Goal: Task Accomplishment & Management: Manage account settings

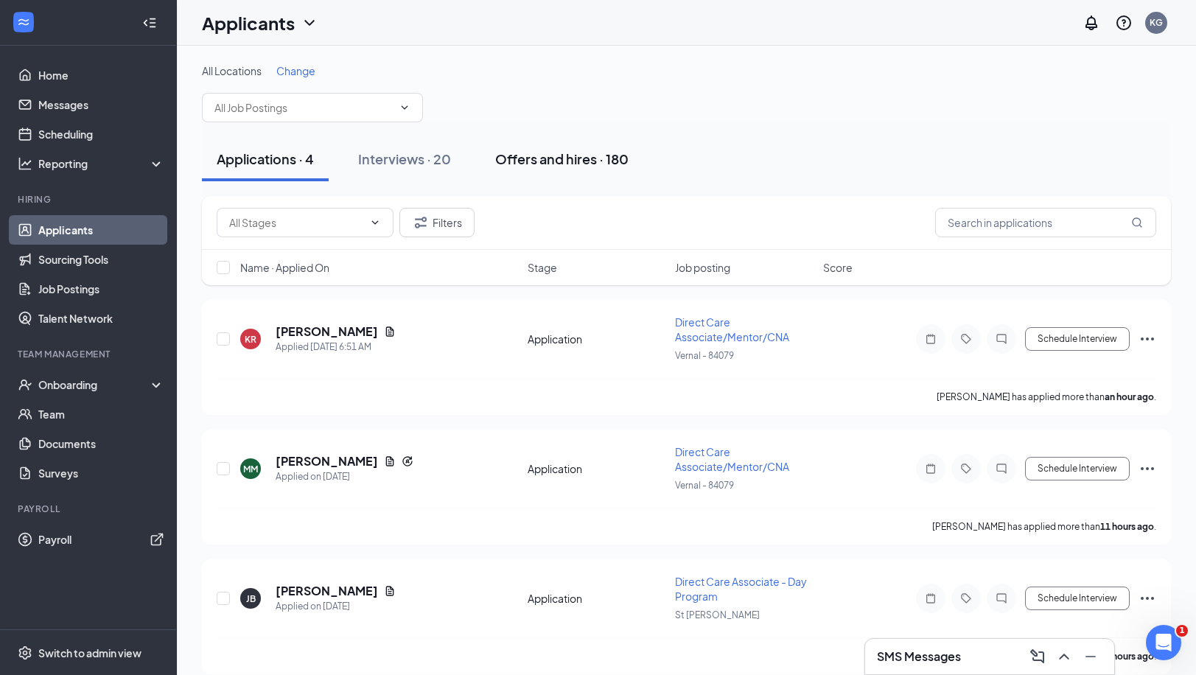
click at [591, 158] on div "Offers and hires · 180" at bounding box center [561, 159] width 133 height 18
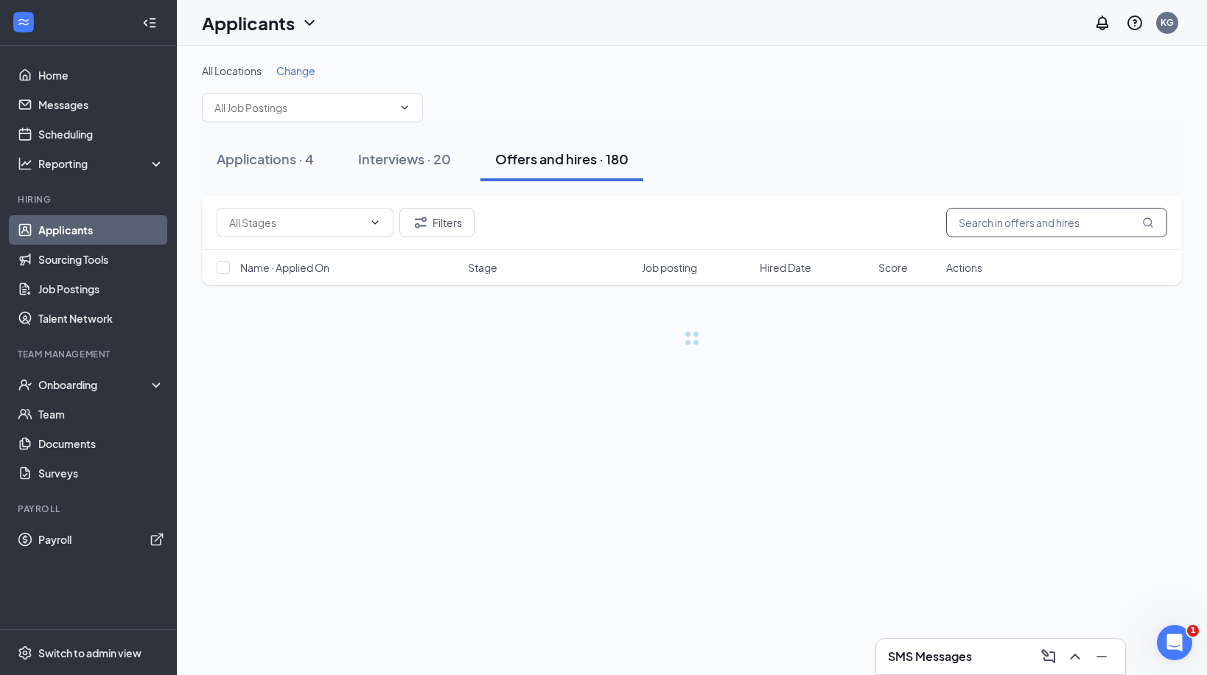
click at [1028, 222] on input "text" at bounding box center [1056, 222] width 221 height 29
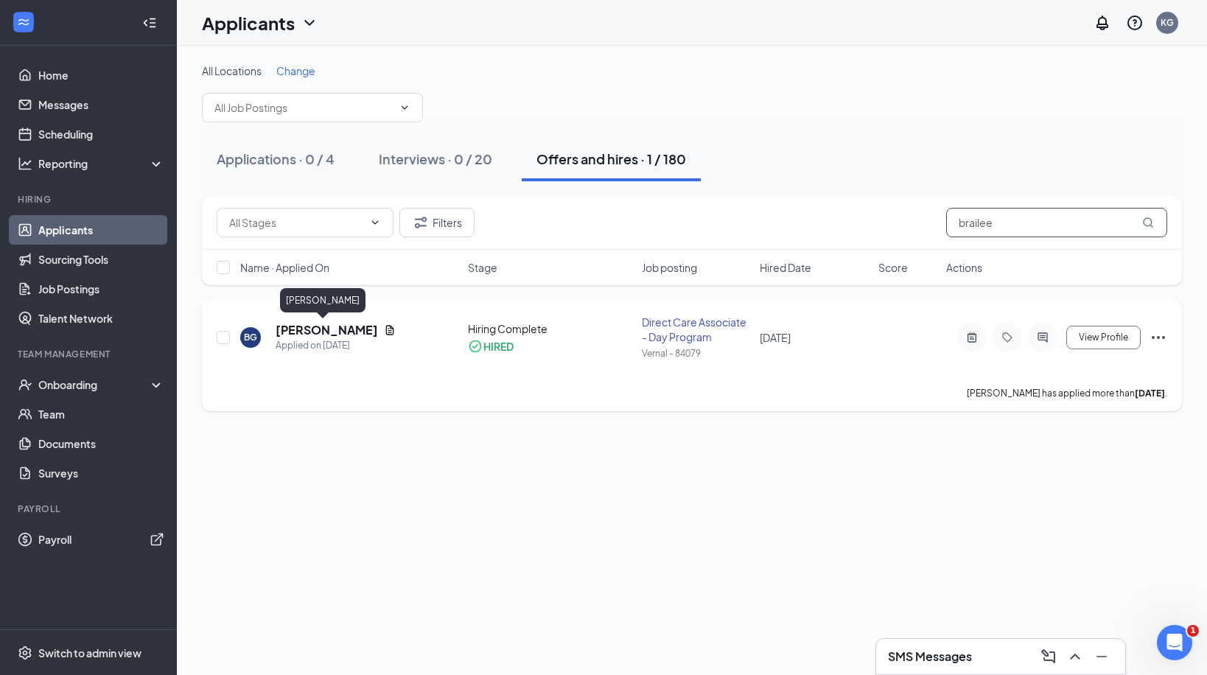
type input "brailee"
click at [305, 338] on div "Applied on [DATE]" at bounding box center [336, 345] width 120 height 15
click at [366, 321] on div "BG [PERSON_NAME] Applied on [DATE] Hiring Complete HIRED Direct Care Associate …" at bounding box center [692, 345] width 951 height 60
click at [316, 335] on h5 "[PERSON_NAME]" at bounding box center [327, 330] width 102 height 16
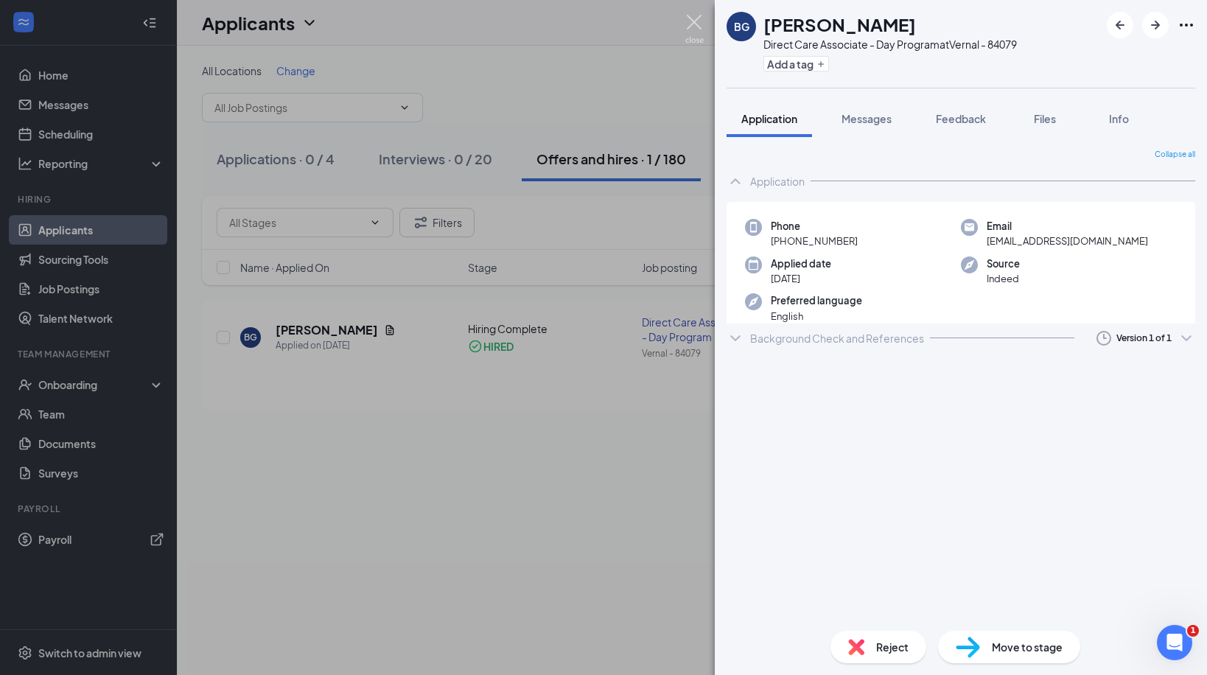
click at [696, 27] on img at bounding box center [694, 29] width 18 height 29
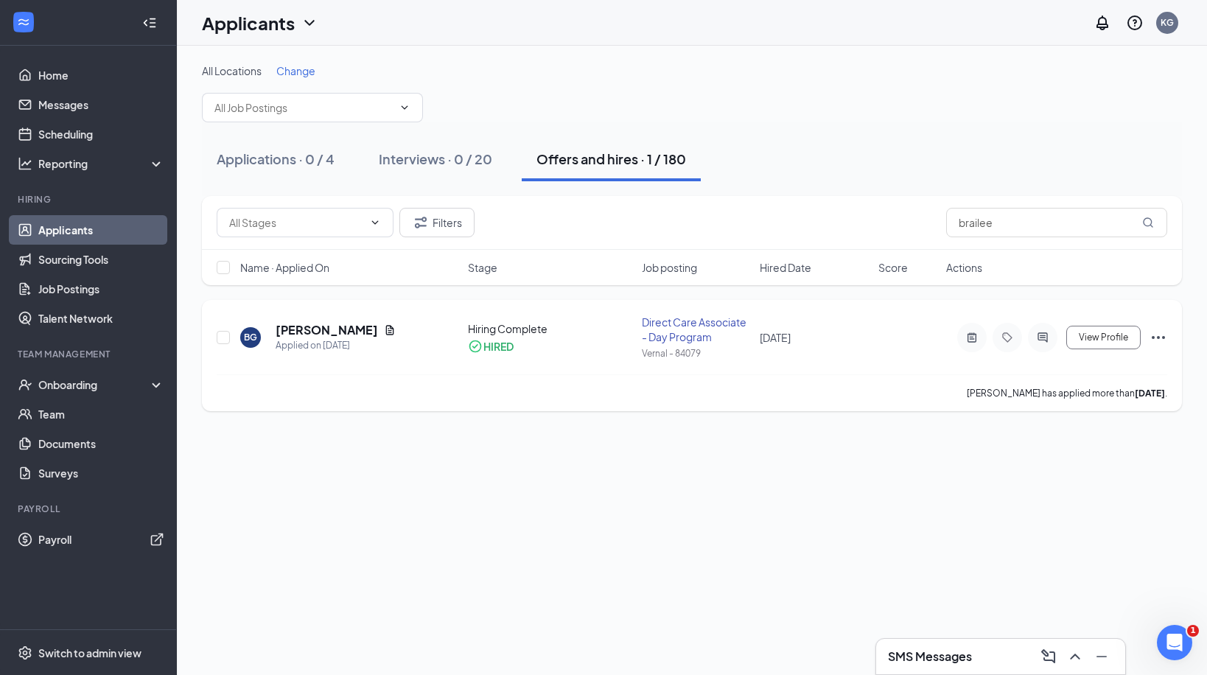
click at [1155, 337] on icon "Ellipses" at bounding box center [1159, 338] width 18 height 18
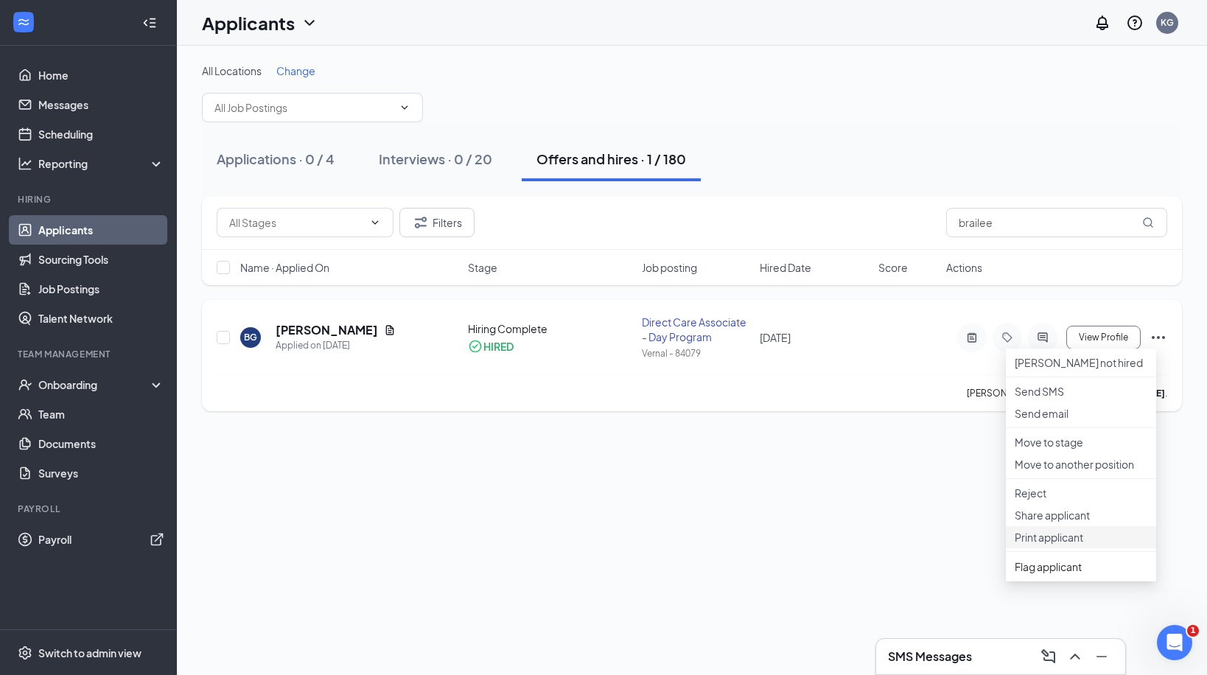
click at [1049, 545] on p "Print applicant" at bounding box center [1081, 537] width 133 height 15
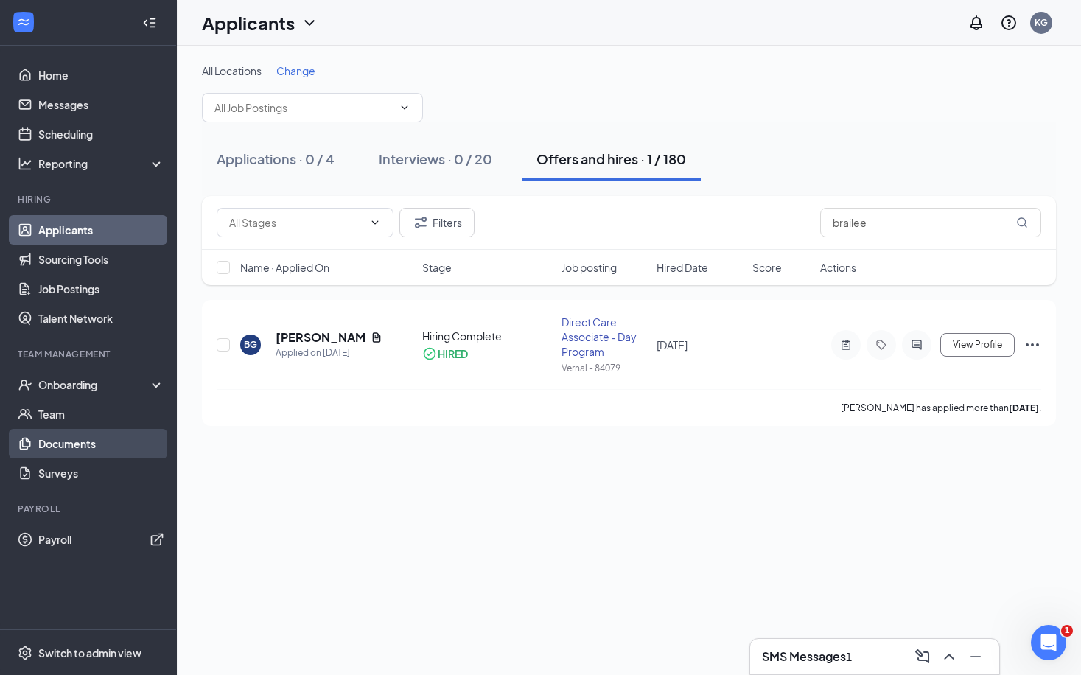
click at [57, 437] on link "Documents" at bounding box center [101, 443] width 126 height 29
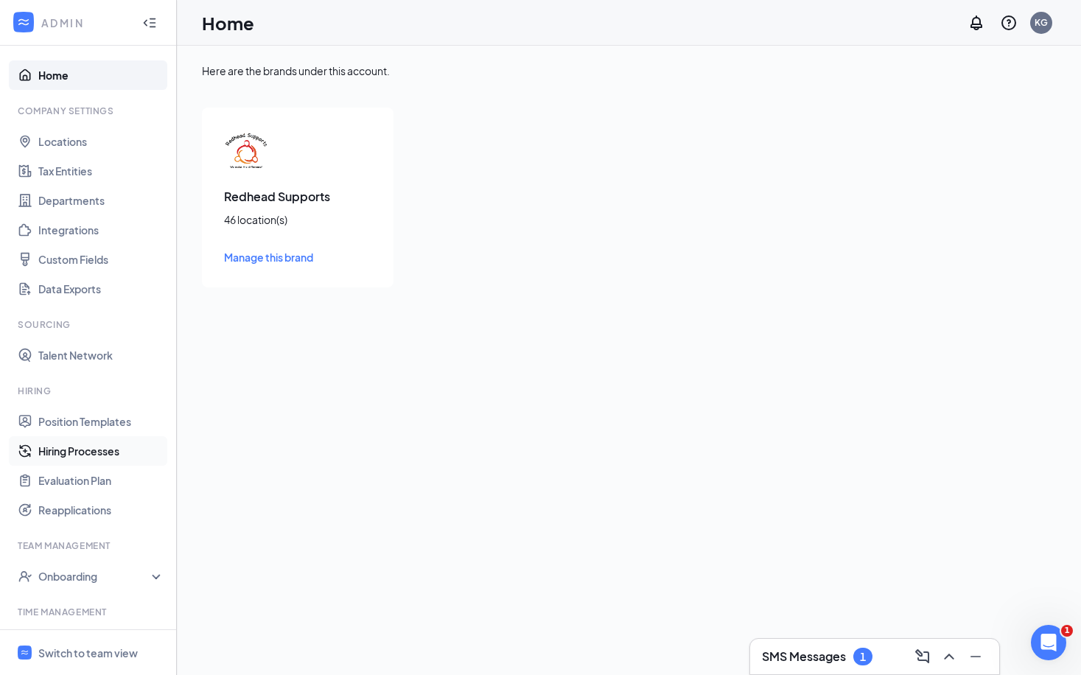
click at [108, 451] on link "Hiring Processes" at bounding box center [101, 450] width 126 height 29
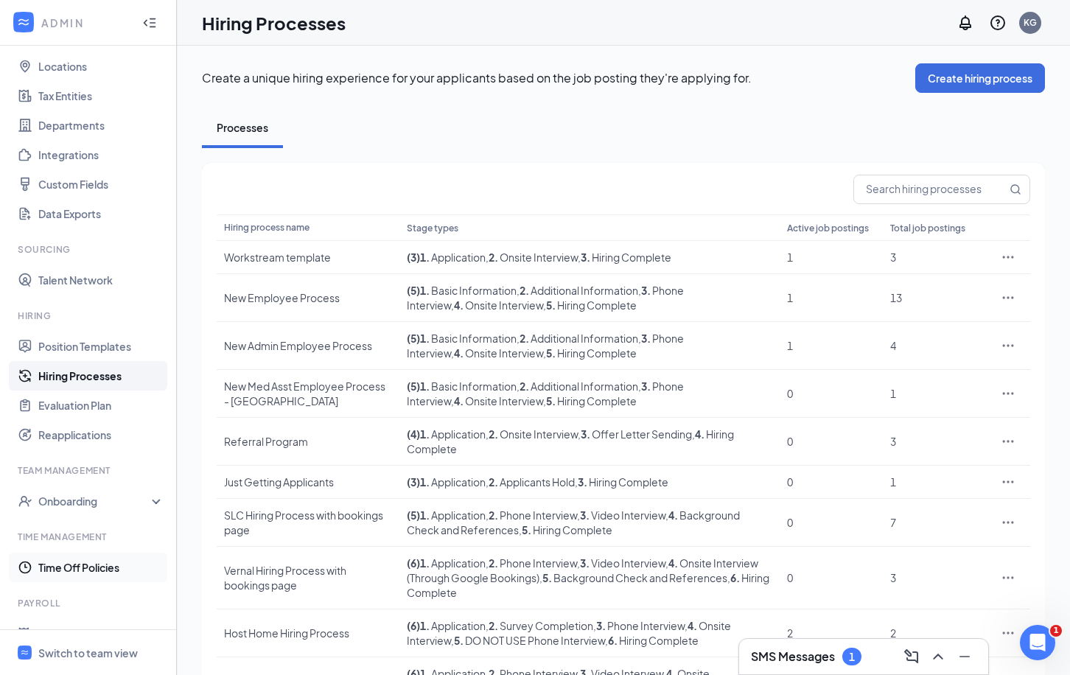
scroll to position [103, 0]
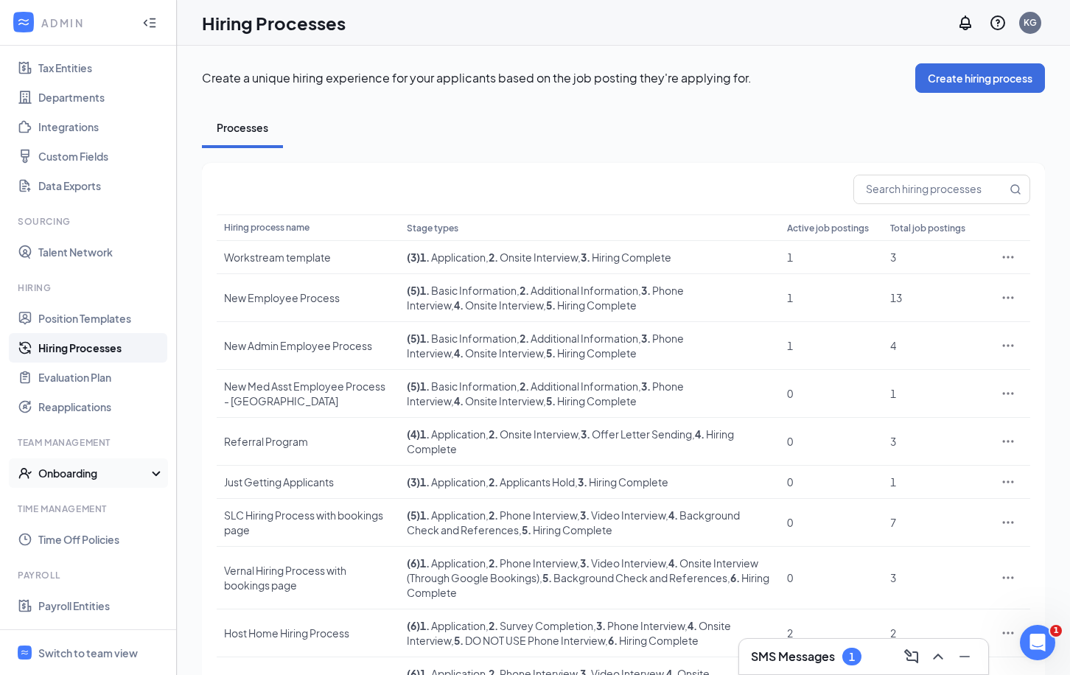
click at [100, 474] on div "Onboarding" at bounding box center [95, 473] width 114 height 15
click at [91, 509] on link "Onboarding Processes" at bounding box center [101, 502] width 126 height 29
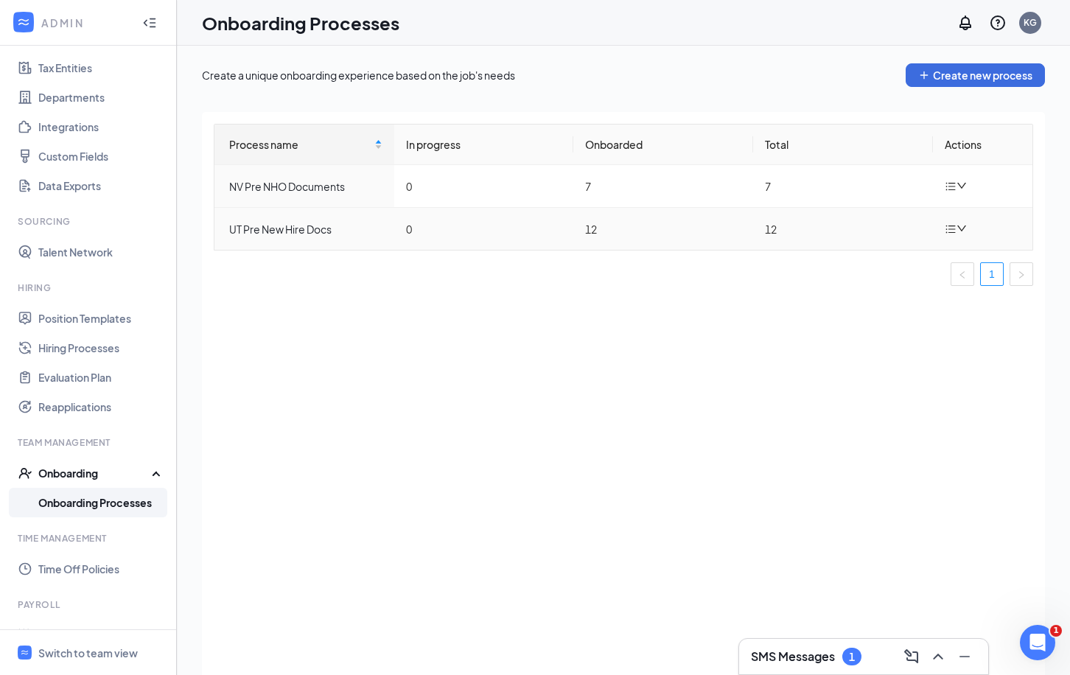
click at [962, 226] on icon "down" at bounding box center [962, 228] width 10 height 10
click at [898, 269] on div "Edit process" at bounding box center [881, 263] width 159 height 18
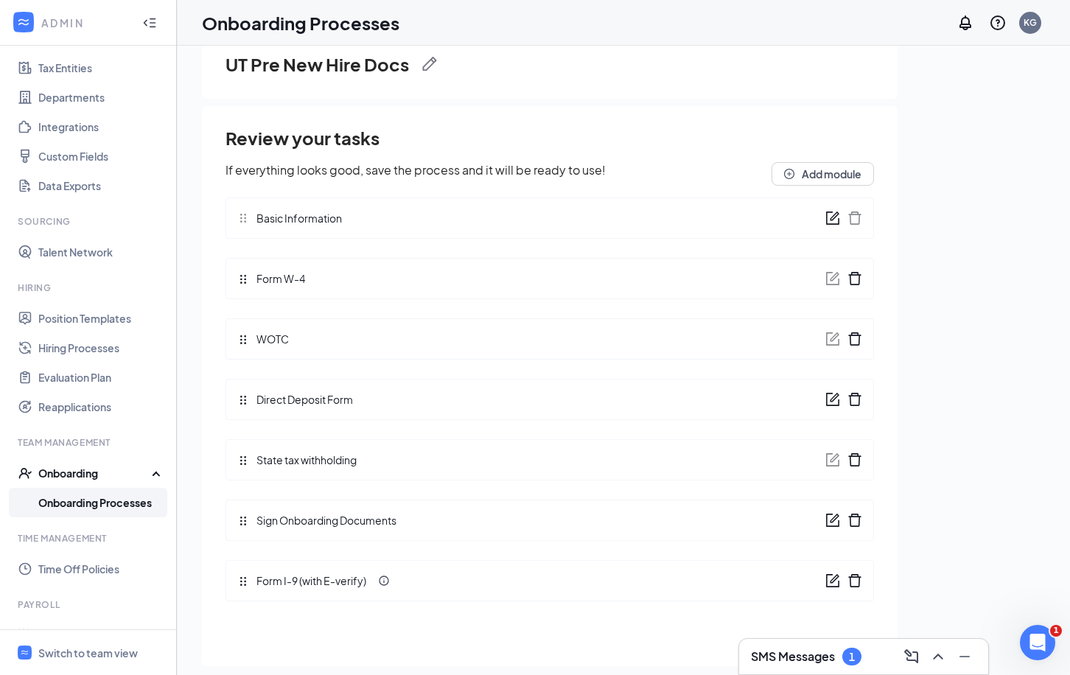
scroll to position [66, 0]
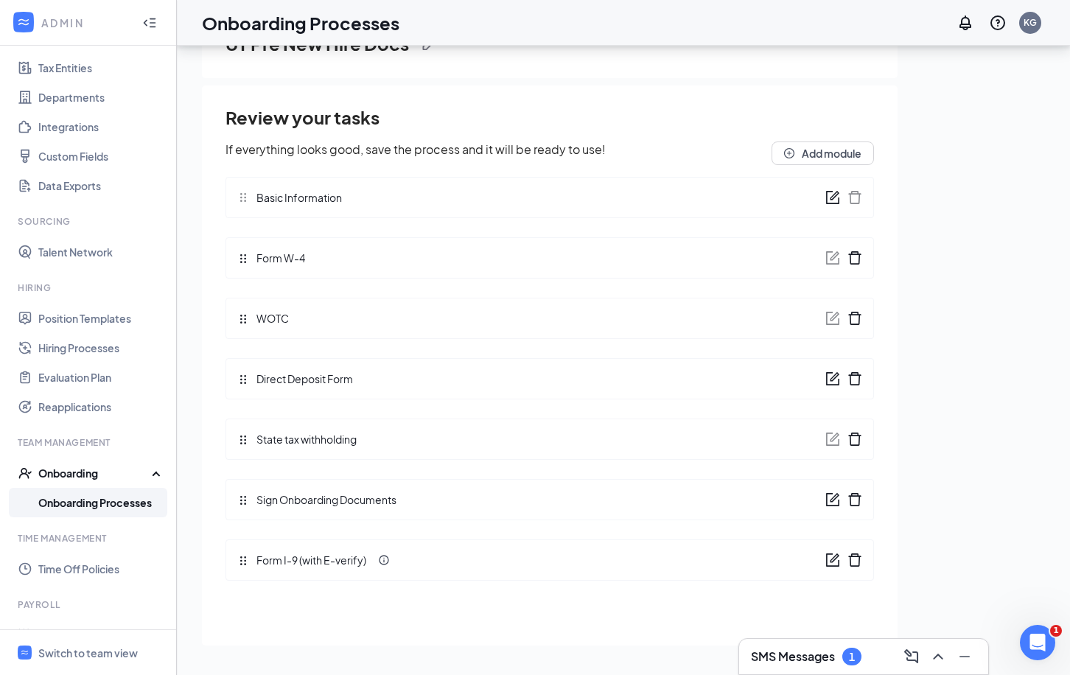
click at [246, 496] on div "Review your tasks If everything looks good, save the process and it will be rea…" at bounding box center [550, 348] width 649 height 486
click at [827, 497] on icon "form" at bounding box center [832, 499] width 13 height 13
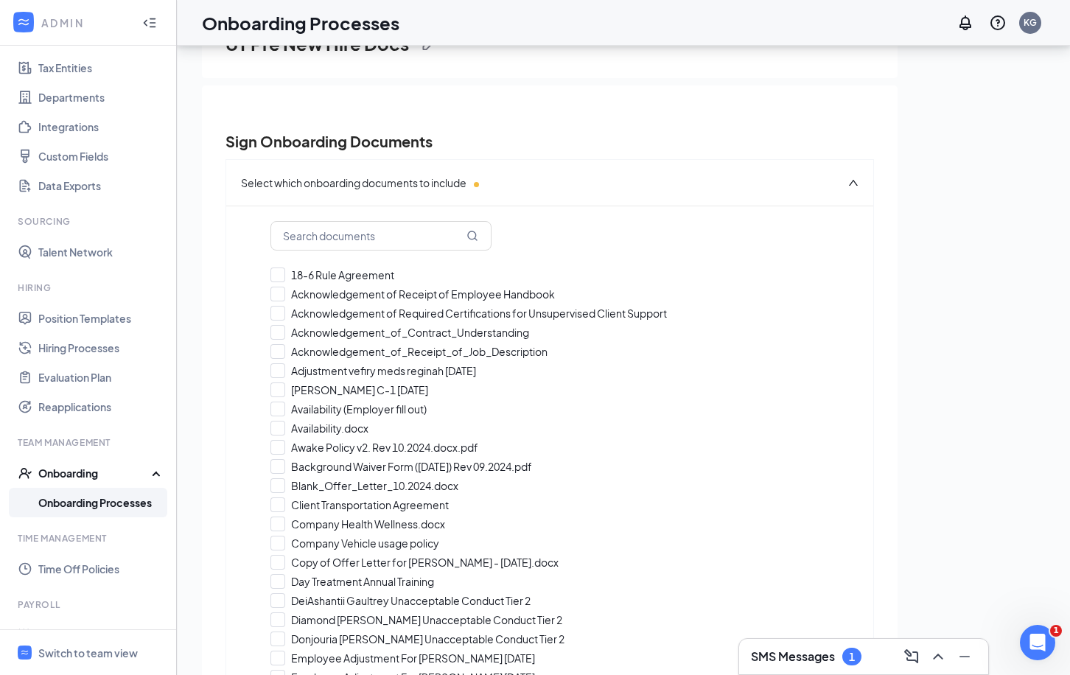
checkbox input "true"
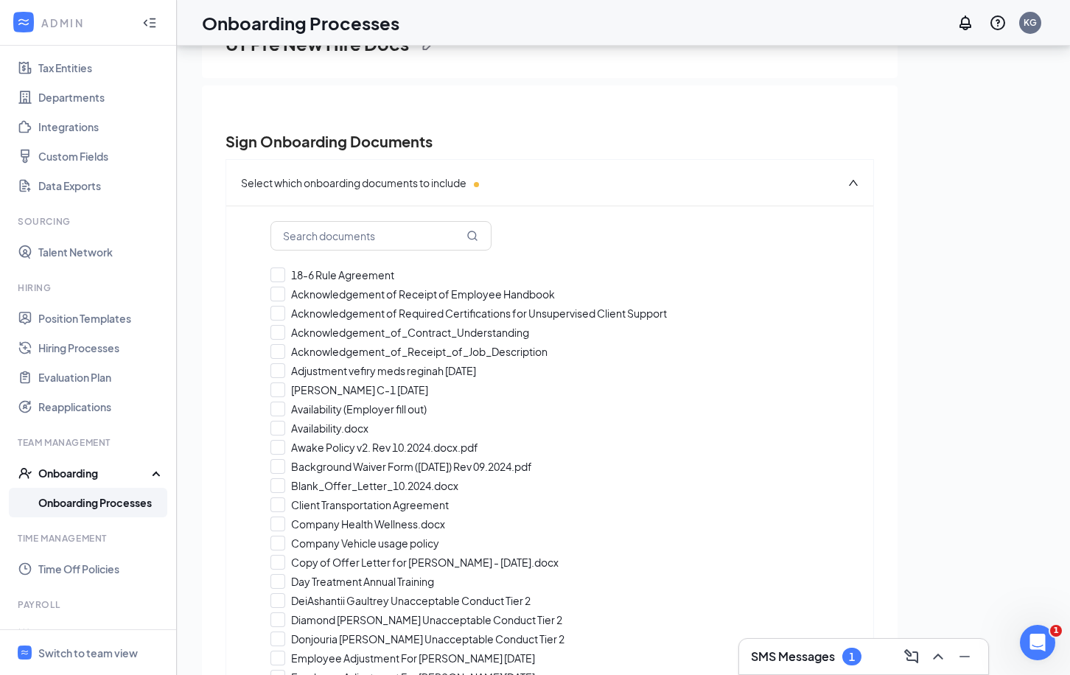
checkbox input "true"
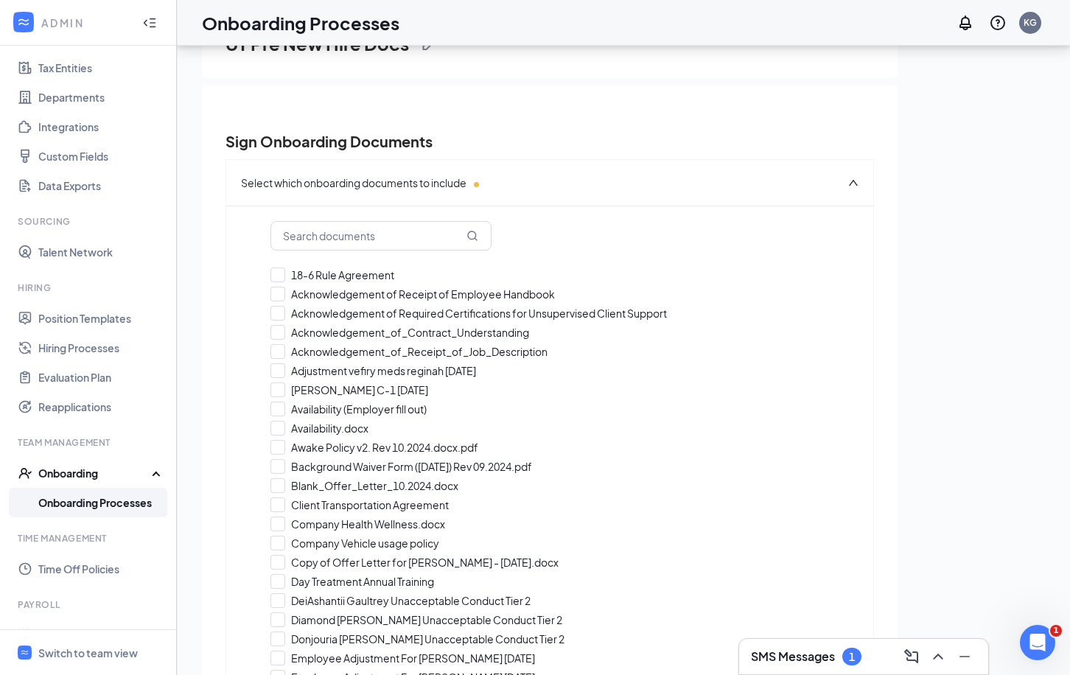
checkbox input "true"
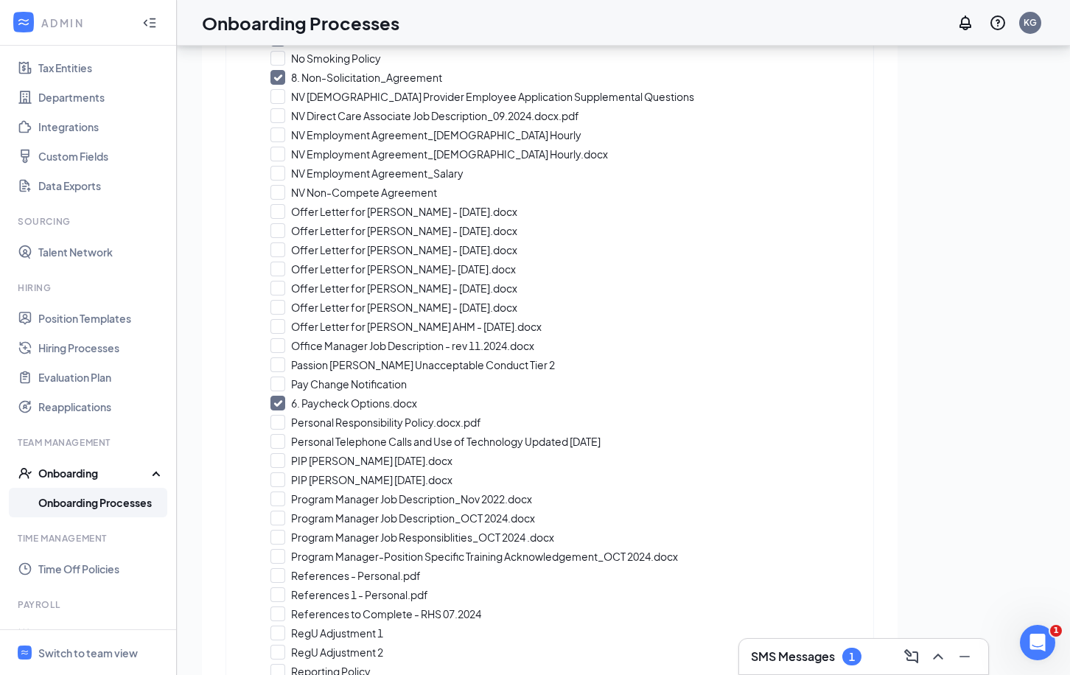
scroll to position [496, 0]
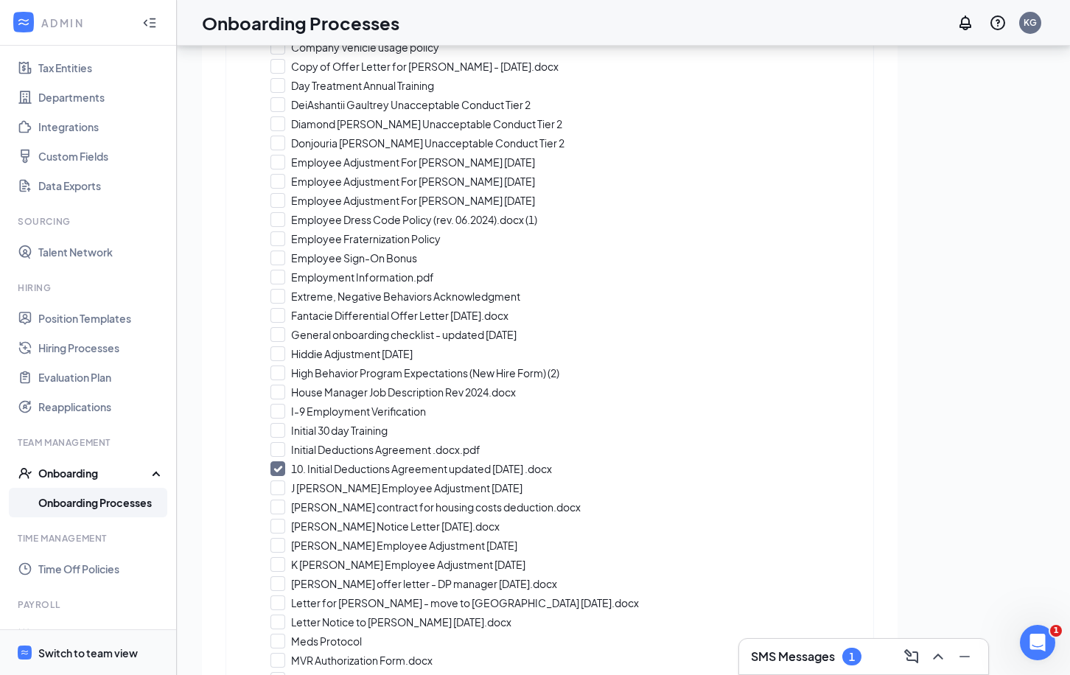
click at [83, 650] on div "Switch to team view" at bounding box center [87, 653] width 99 height 15
